Goal: Task Accomplishment & Management: Use online tool/utility

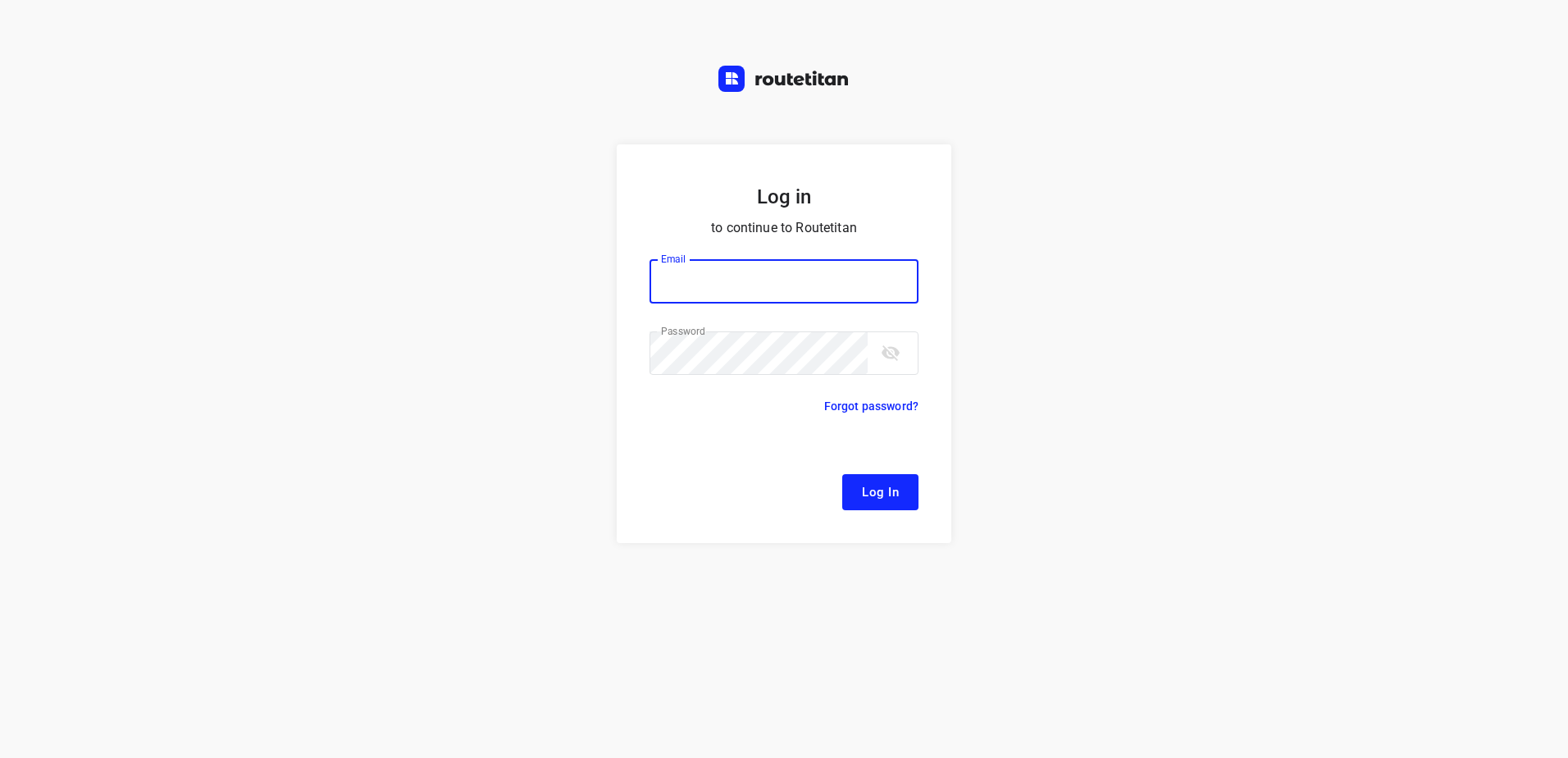
type input "[EMAIL_ADDRESS][DOMAIN_NAME]"
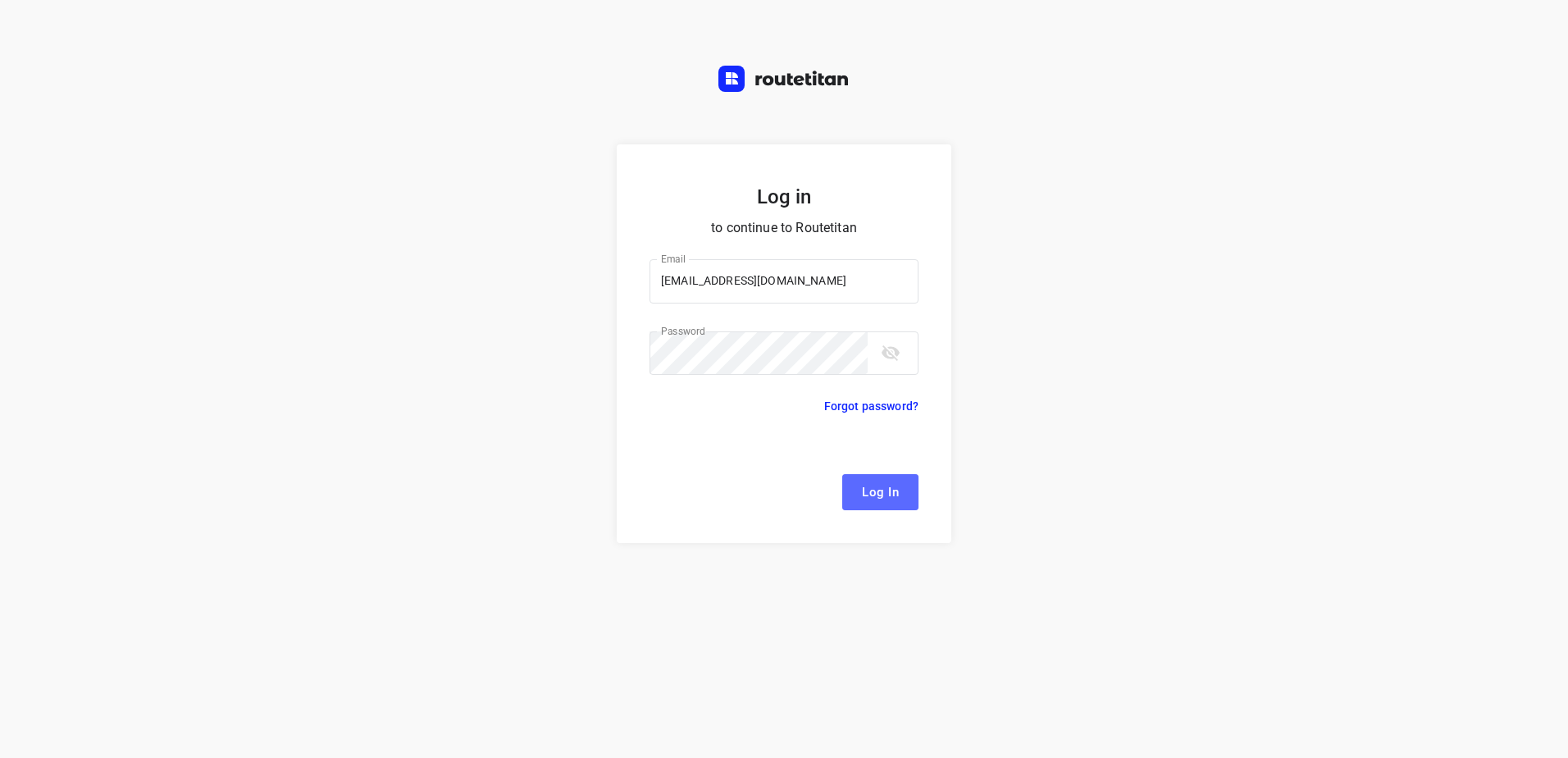
click at [895, 498] on span "Log In" at bounding box center [880, 492] width 37 height 22
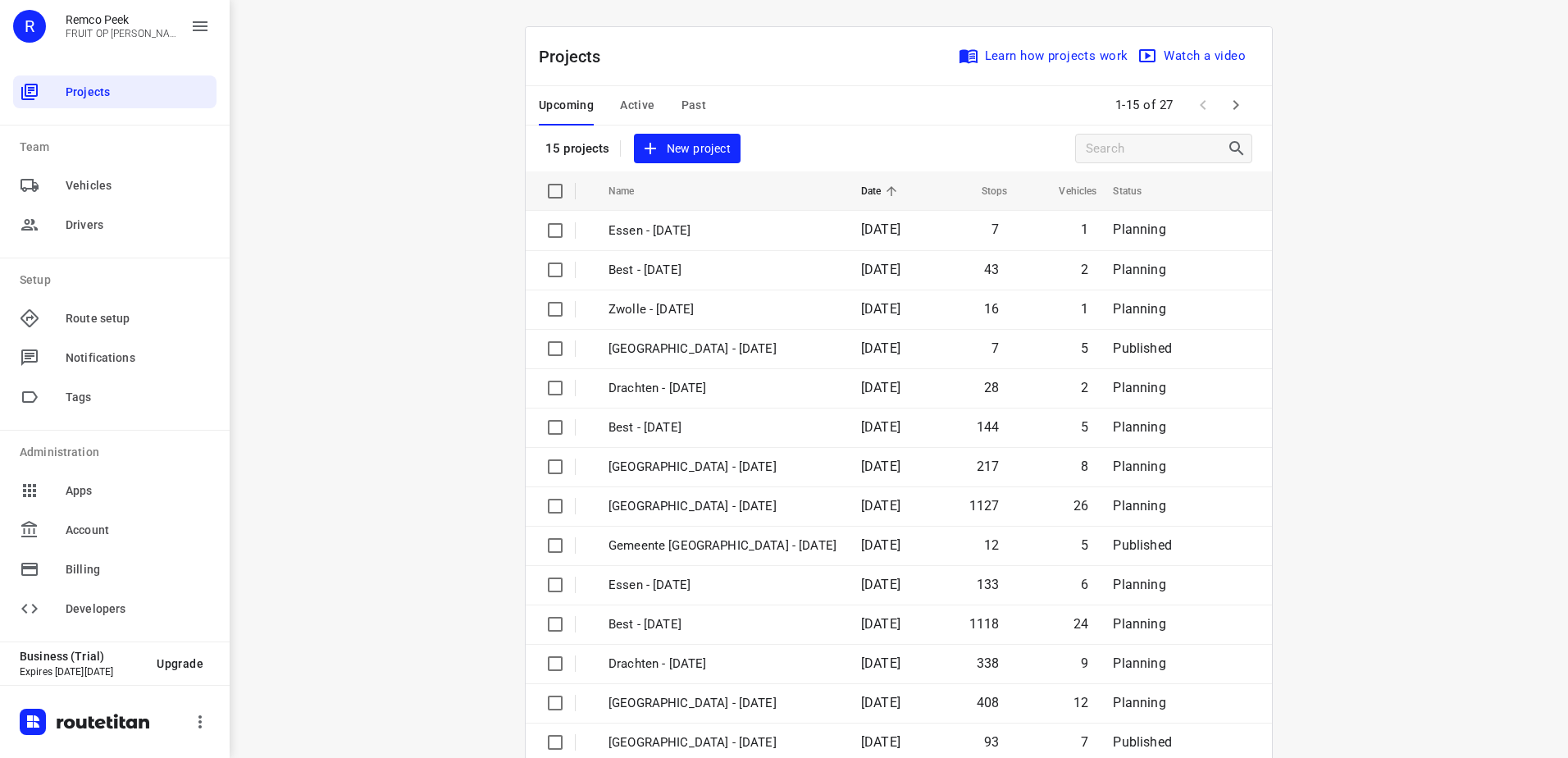
click at [634, 101] on span "Active" at bounding box center [637, 105] width 35 height 21
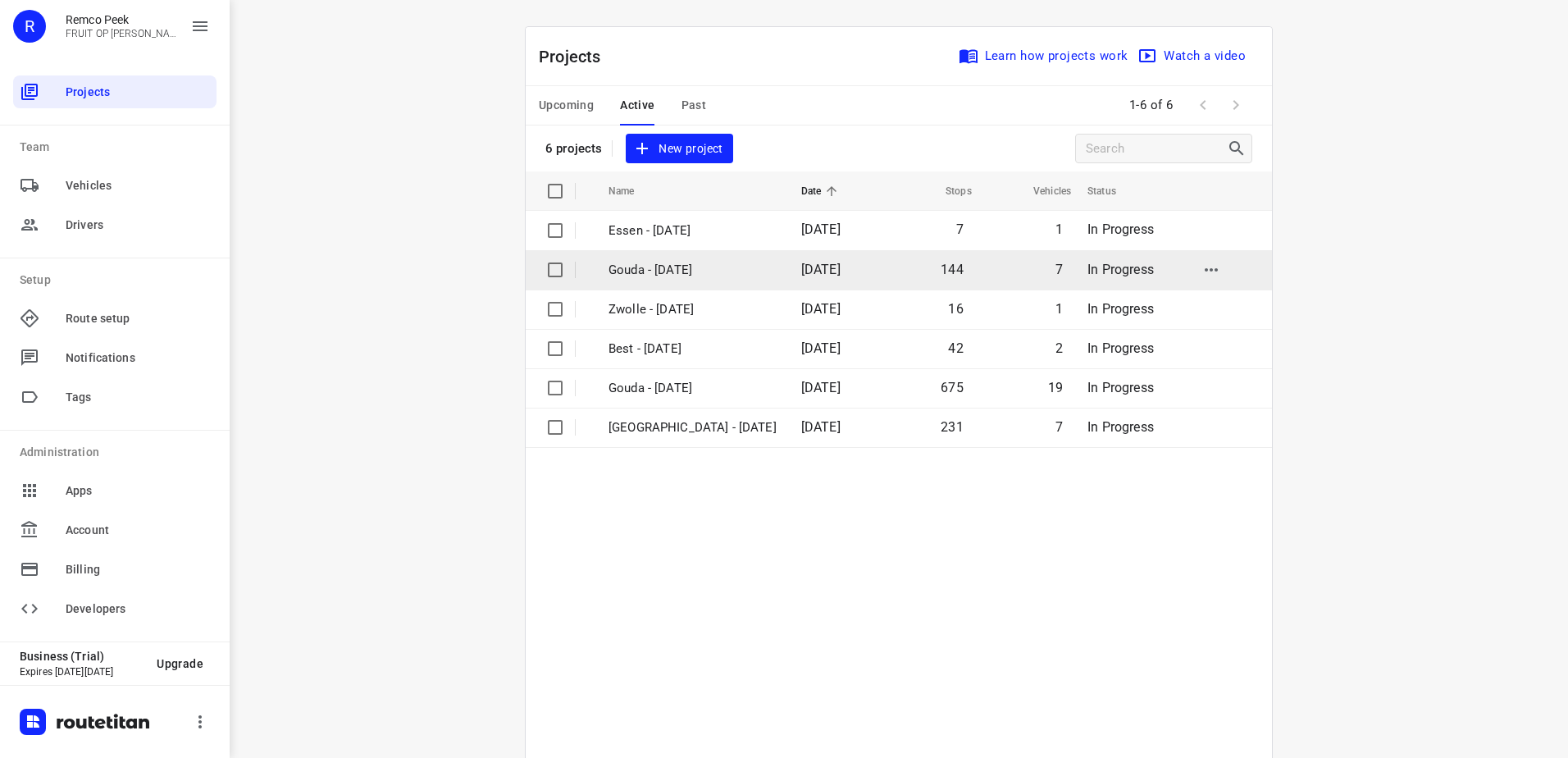
click at [658, 284] on td "Gouda - [DATE]" at bounding box center [690, 270] width 196 height 39
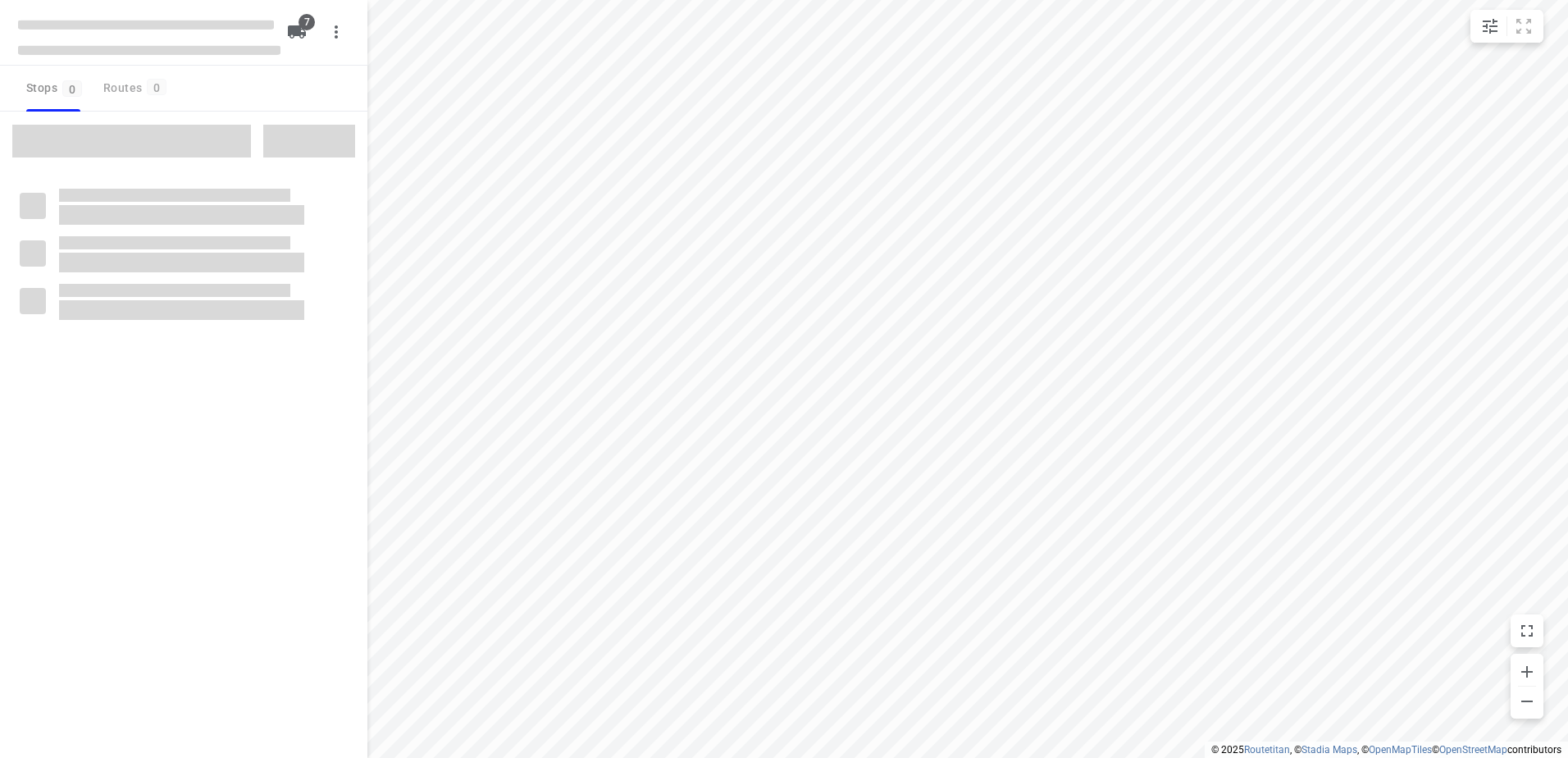
checkbox input "true"
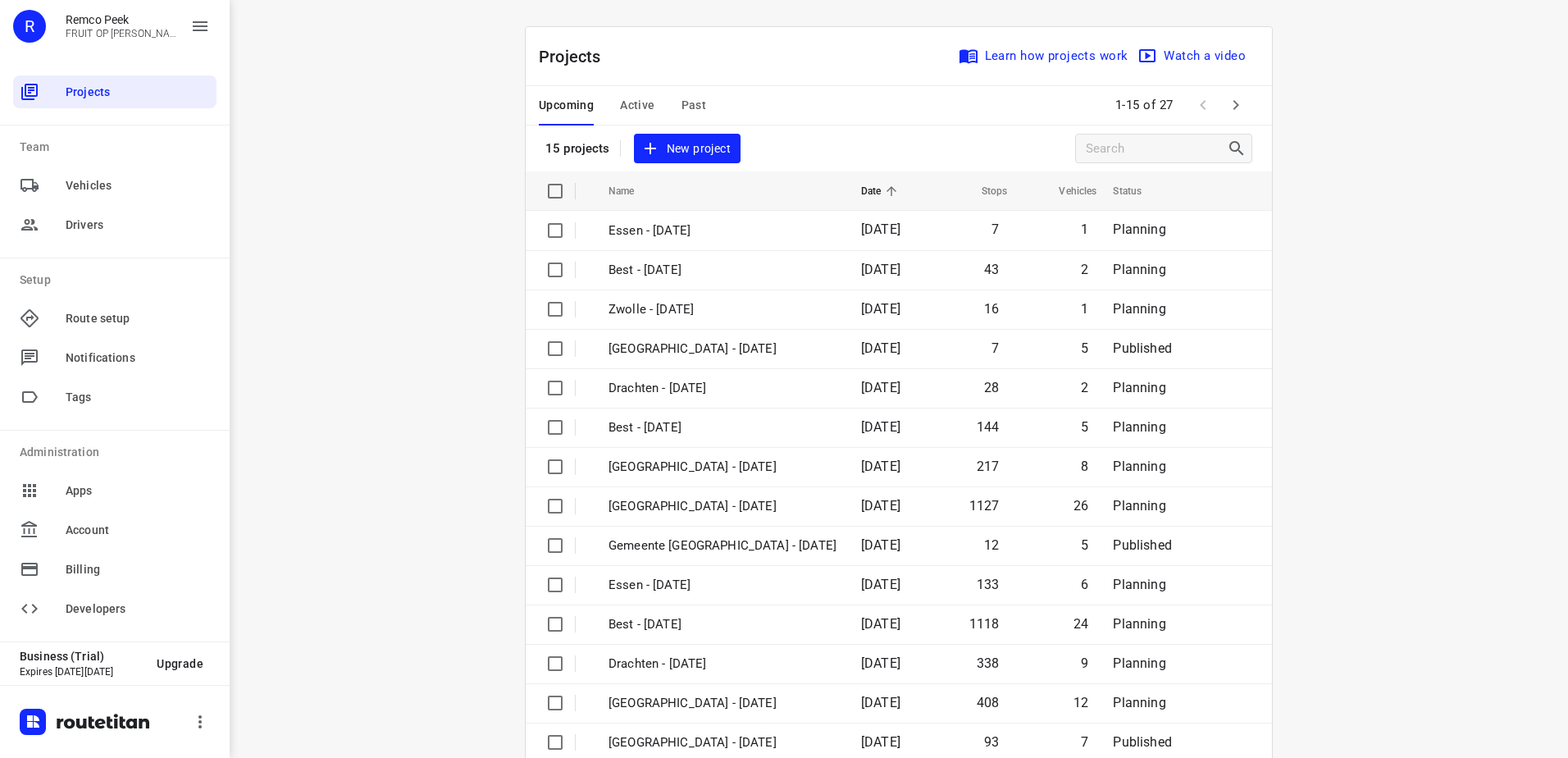
click at [620, 95] on span "Active" at bounding box center [637, 105] width 35 height 21
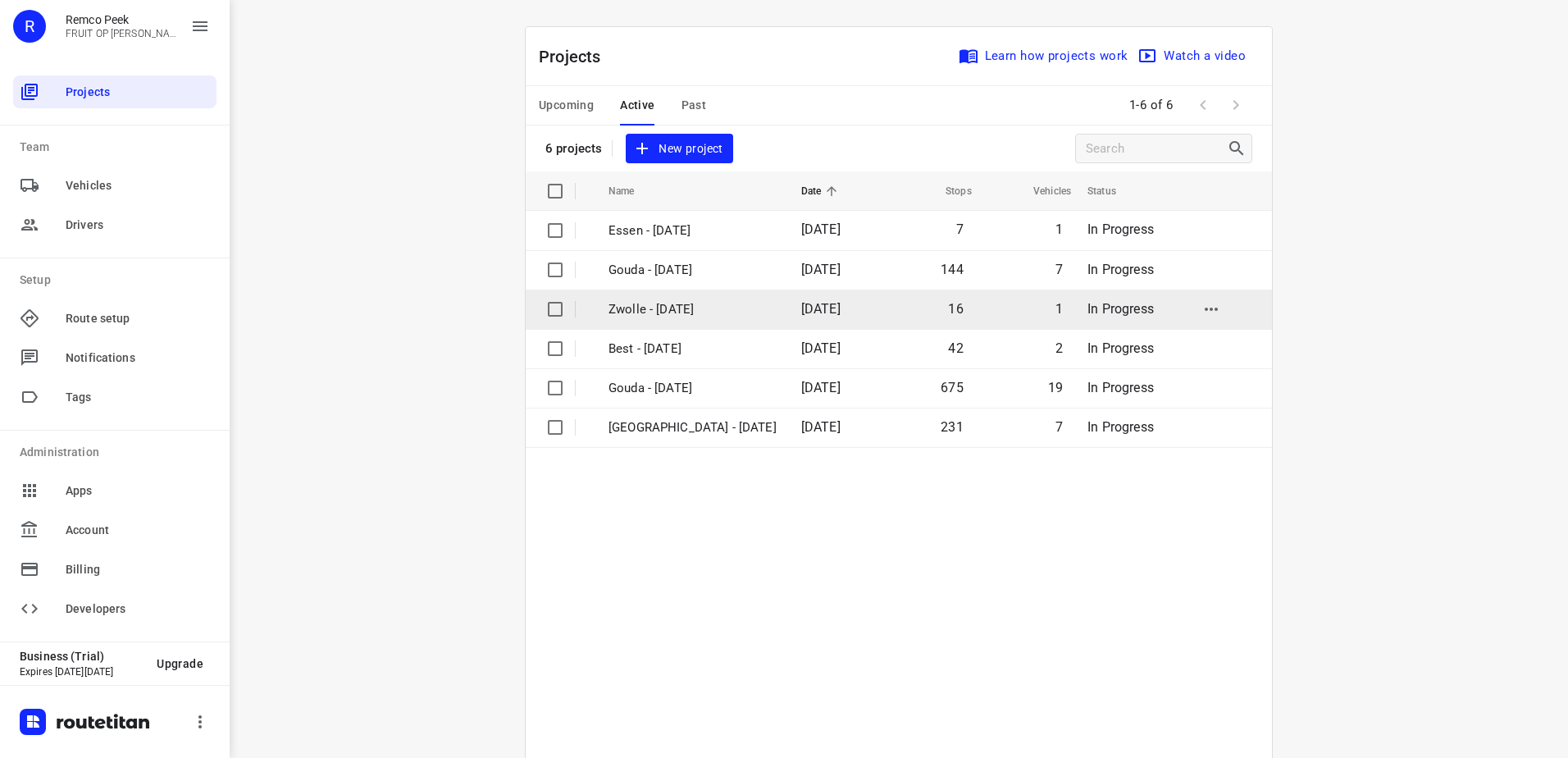
click at [696, 314] on p "Zwolle - [DATE]" at bounding box center [692, 310] width 168 height 19
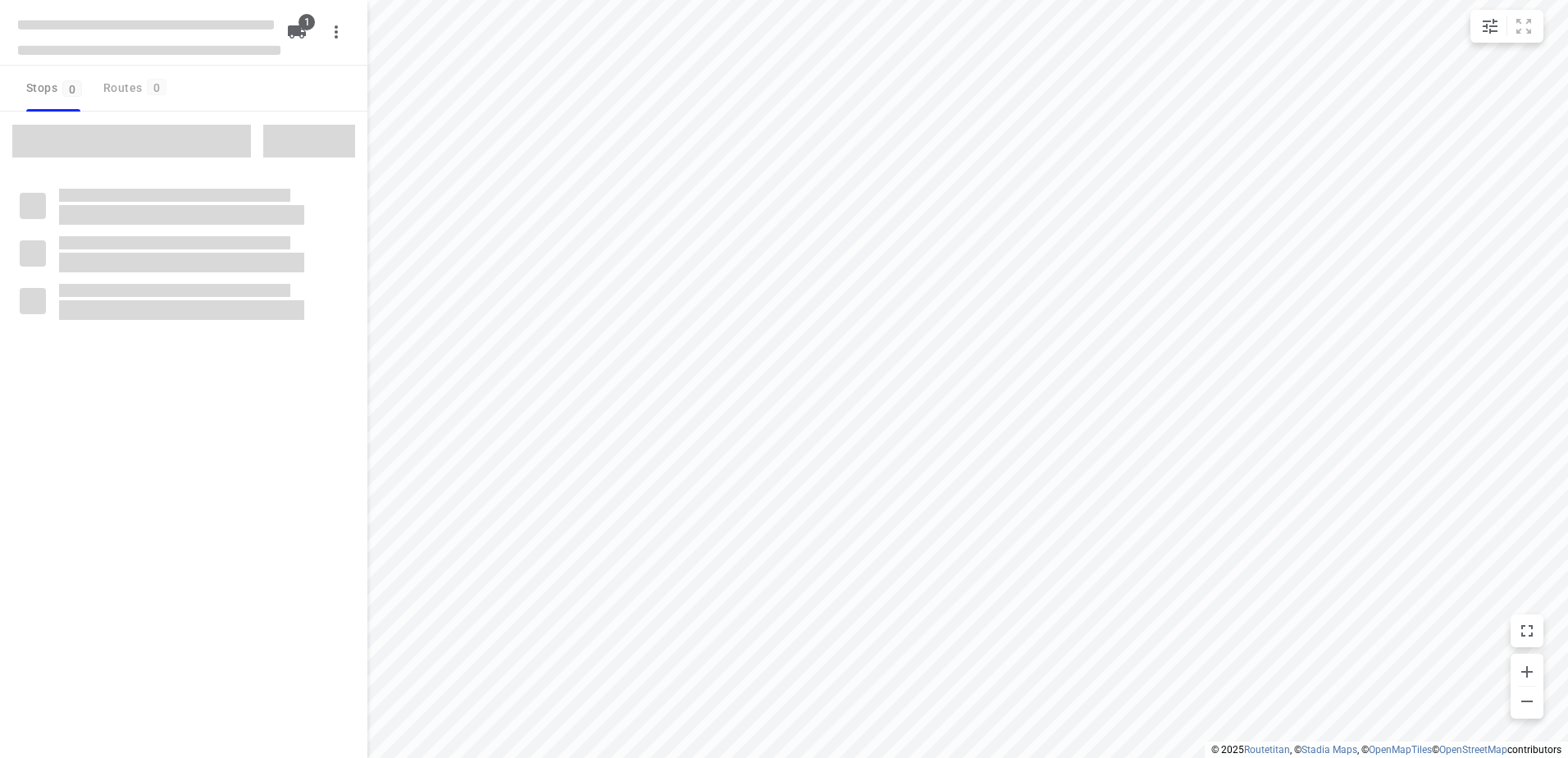
type input "distance"
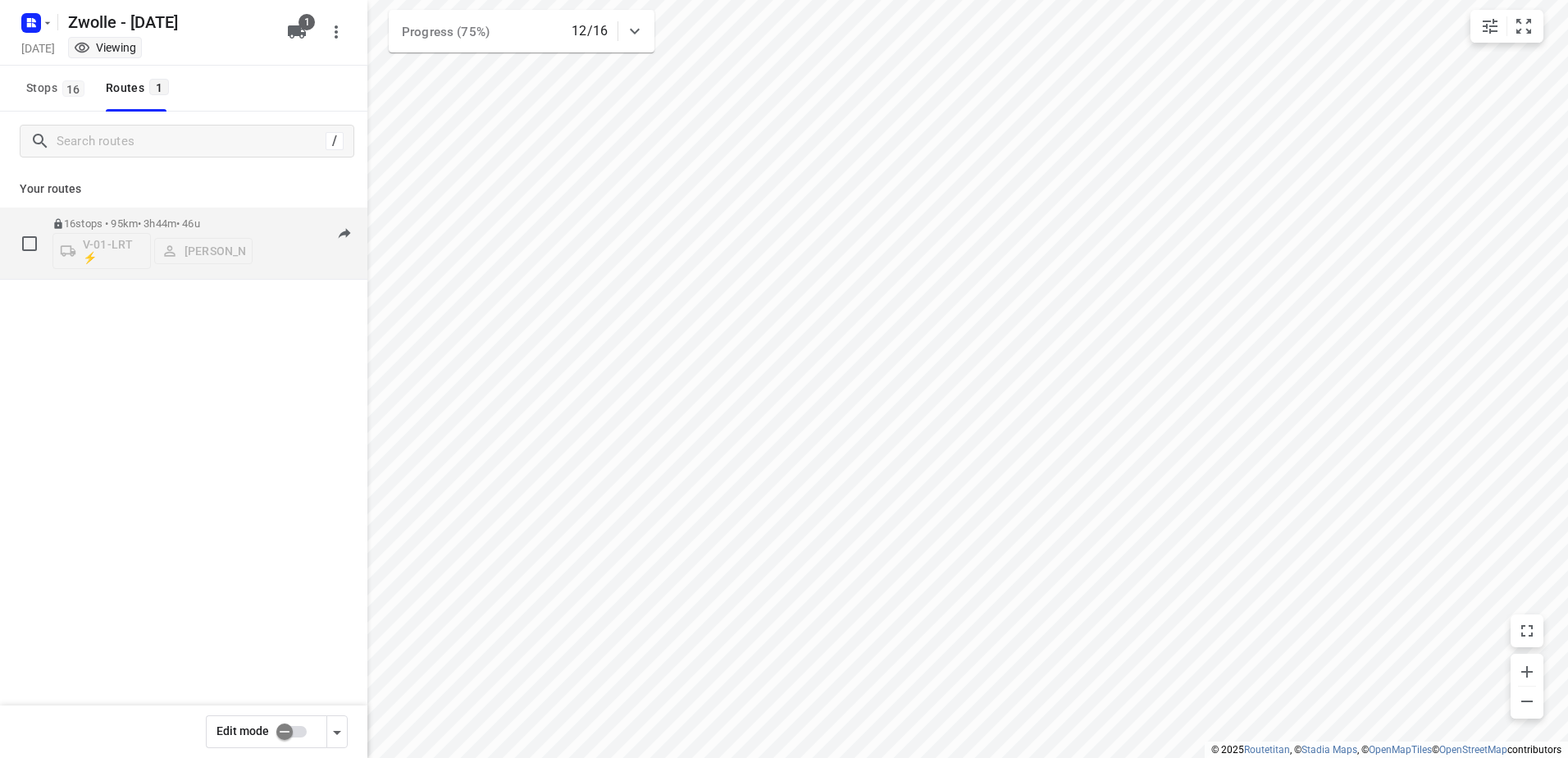
click at [136, 217] on p "16 stops • 95km • 3h44m • 46u" at bounding box center [152, 223] width 200 height 12
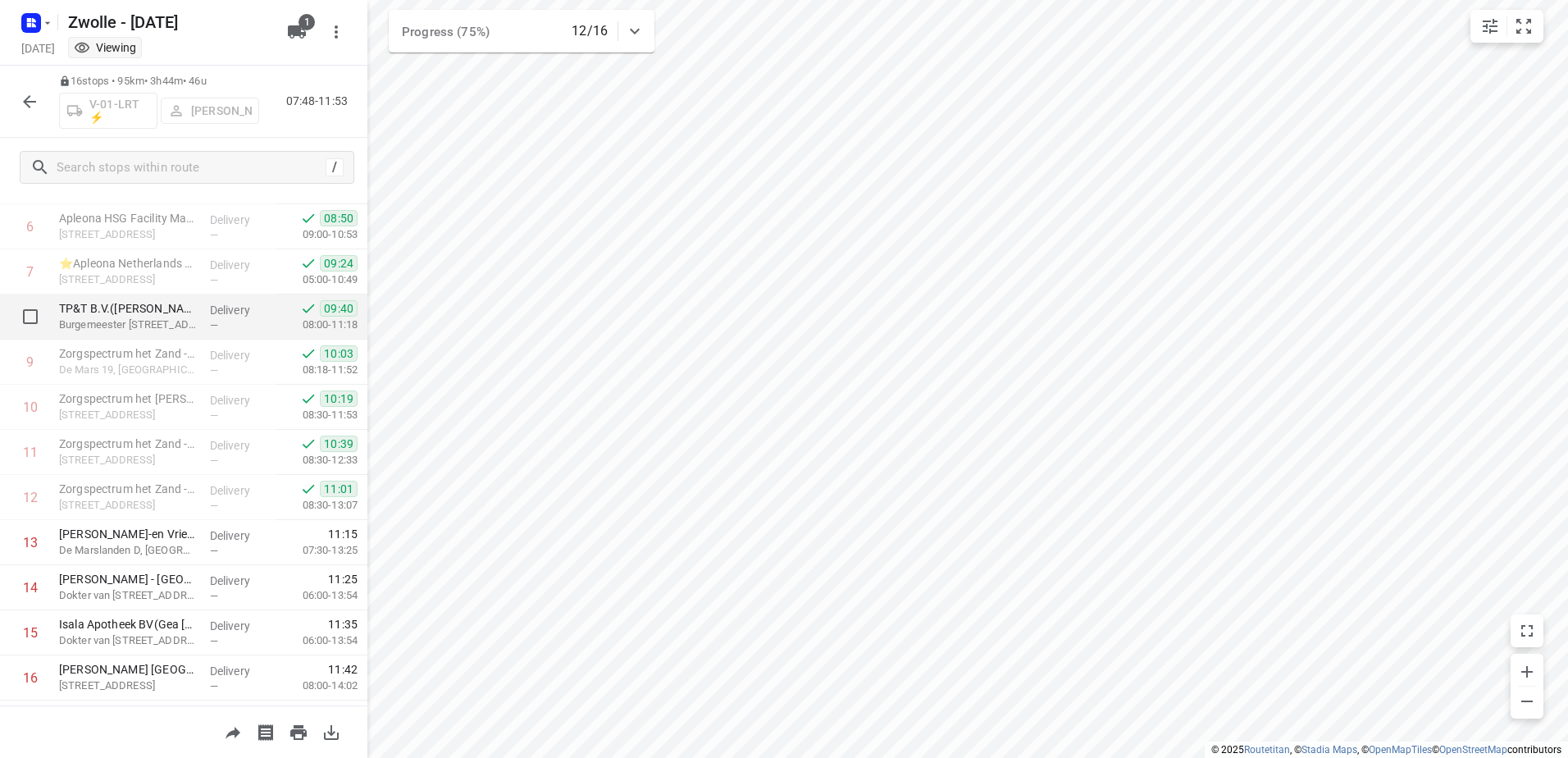
scroll to position [340, 0]
